Goal: Information Seeking & Learning: Learn about a topic

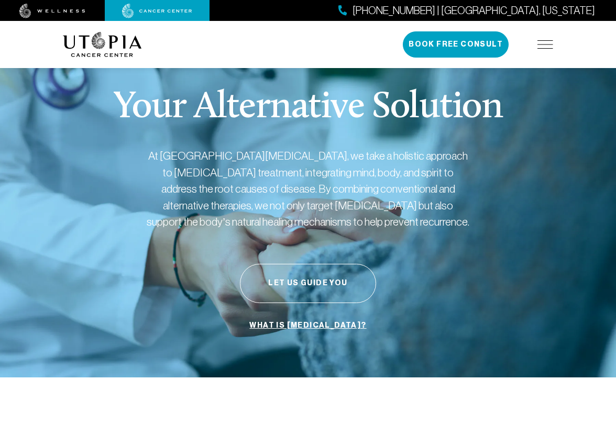
click at [185, 289] on div "Your Alternative Solution At [GEOGRAPHIC_DATA][MEDICAL_DATA], we take a holisti…" at bounding box center [308, 212] width 490 height 330
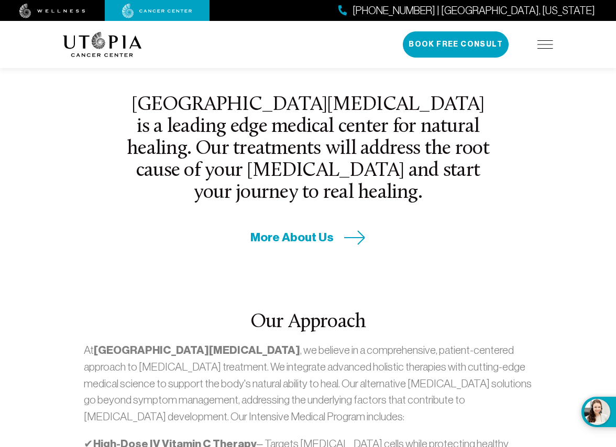
scroll to position [398, 0]
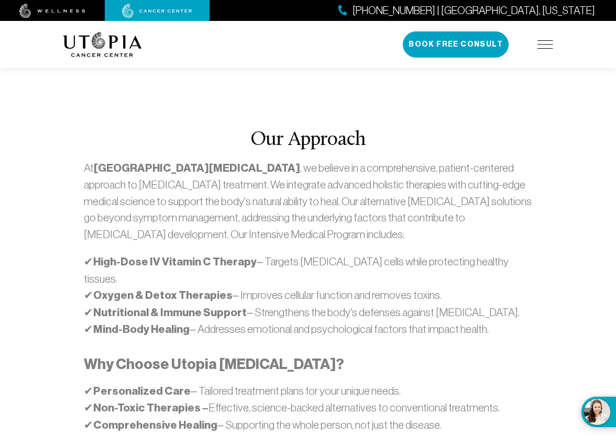
scroll to position [0, 0]
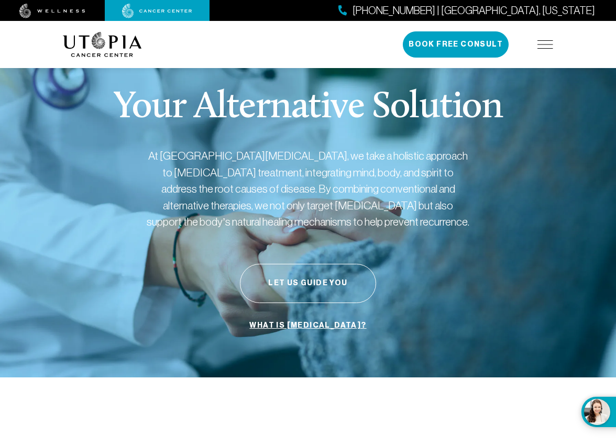
click at [545, 45] on img at bounding box center [545, 44] width 16 height 8
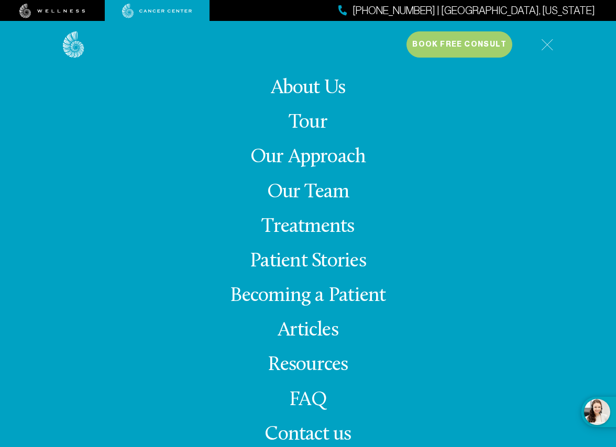
scroll to position [62, 0]
click at [299, 190] on link "Our Team" at bounding box center [308, 192] width 82 height 20
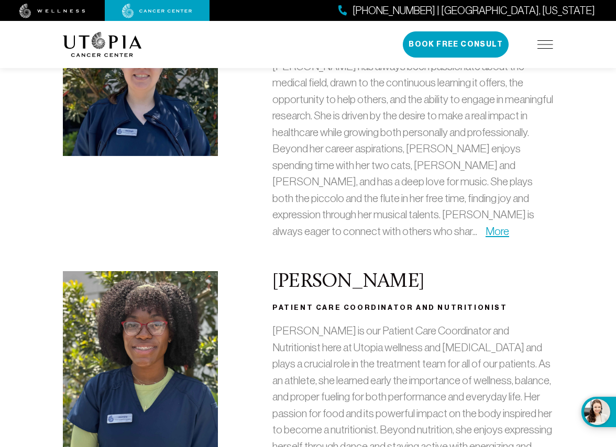
scroll to position [2864, 0]
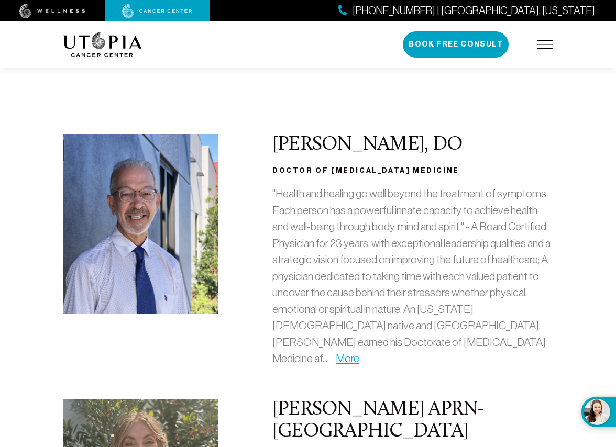
scroll to position [110, 0]
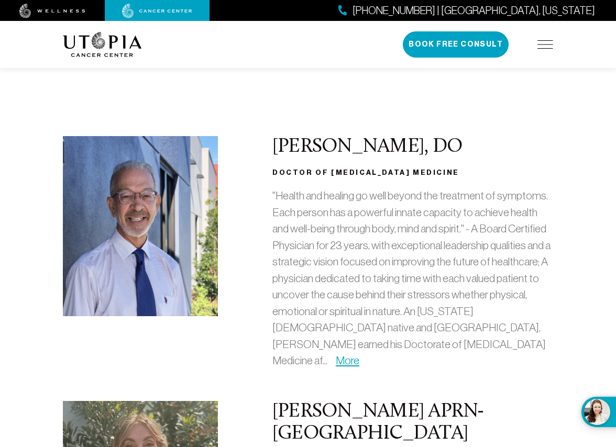
click at [142, 233] on img at bounding box center [140, 226] width 155 height 180
click at [139, 238] on img at bounding box center [140, 226] width 155 height 180
click at [359, 355] on link "More" at bounding box center [348, 361] width 24 height 12
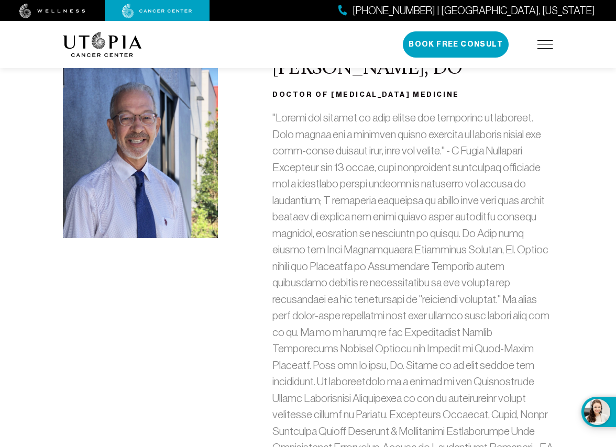
scroll to position [205, 0]
